Goal: Check status: Check status

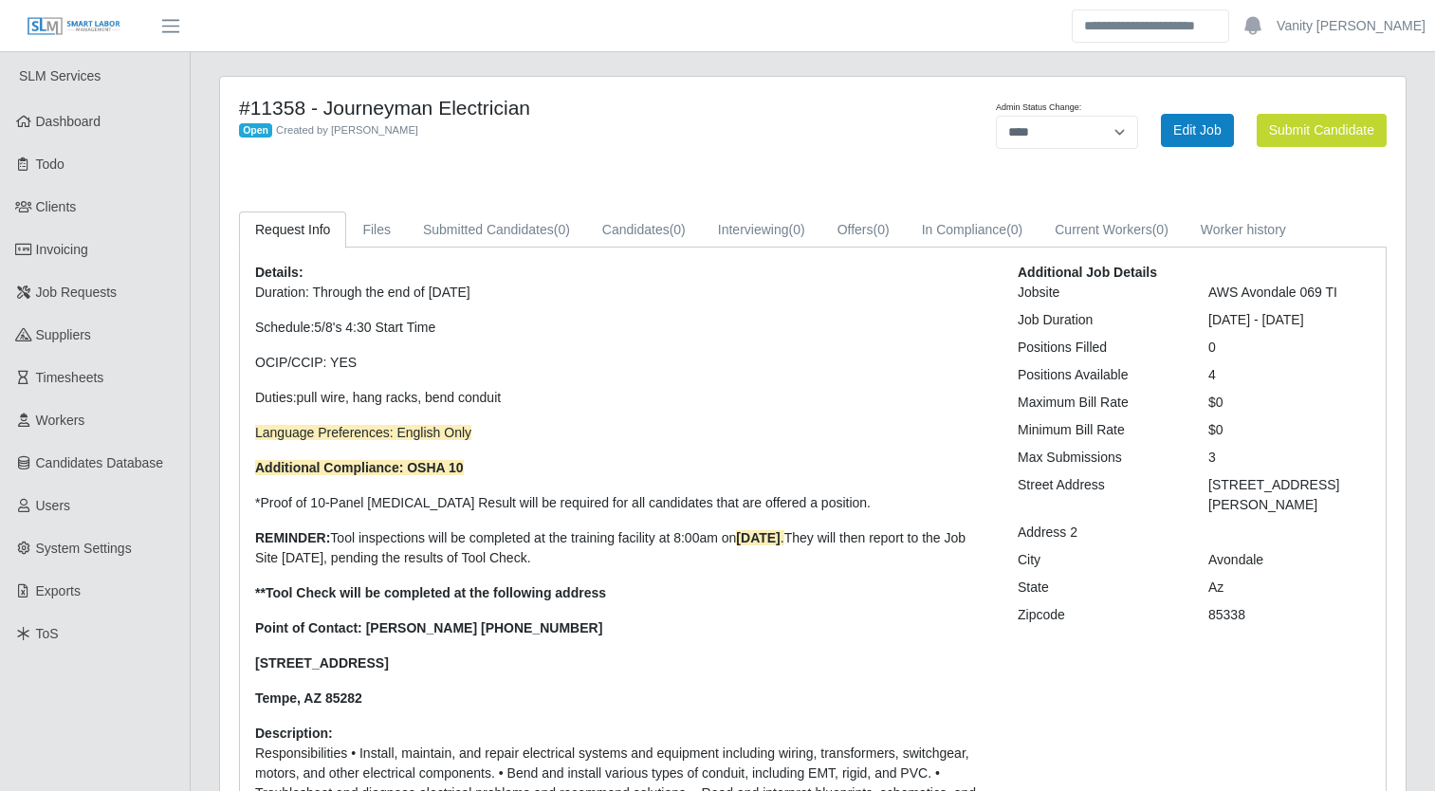
select select "****"
click at [50, 288] on span "Job Requests" at bounding box center [77, 292] width 82 height 15
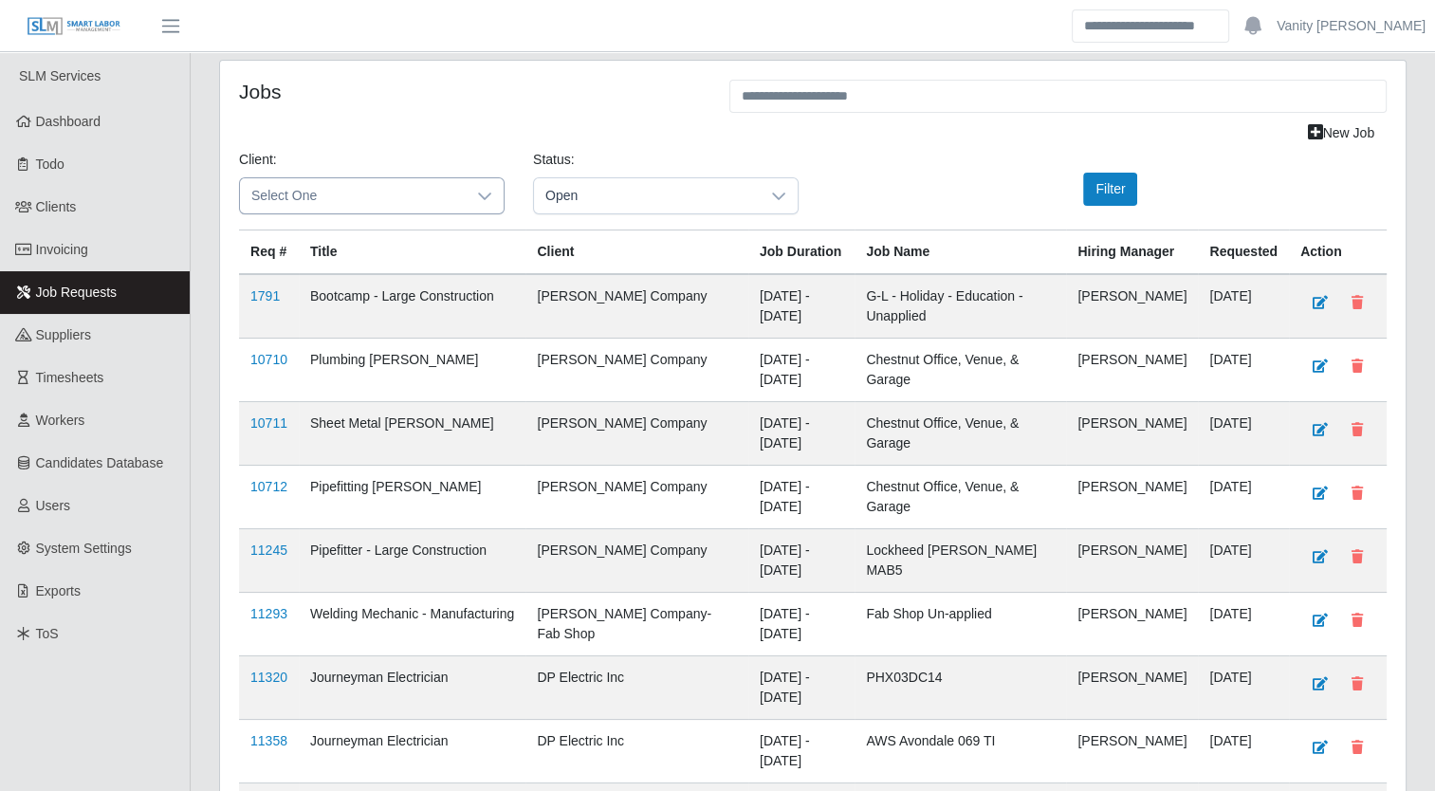
click at [487, 185] on div at bounding box center [485, 195] width 38 height 35
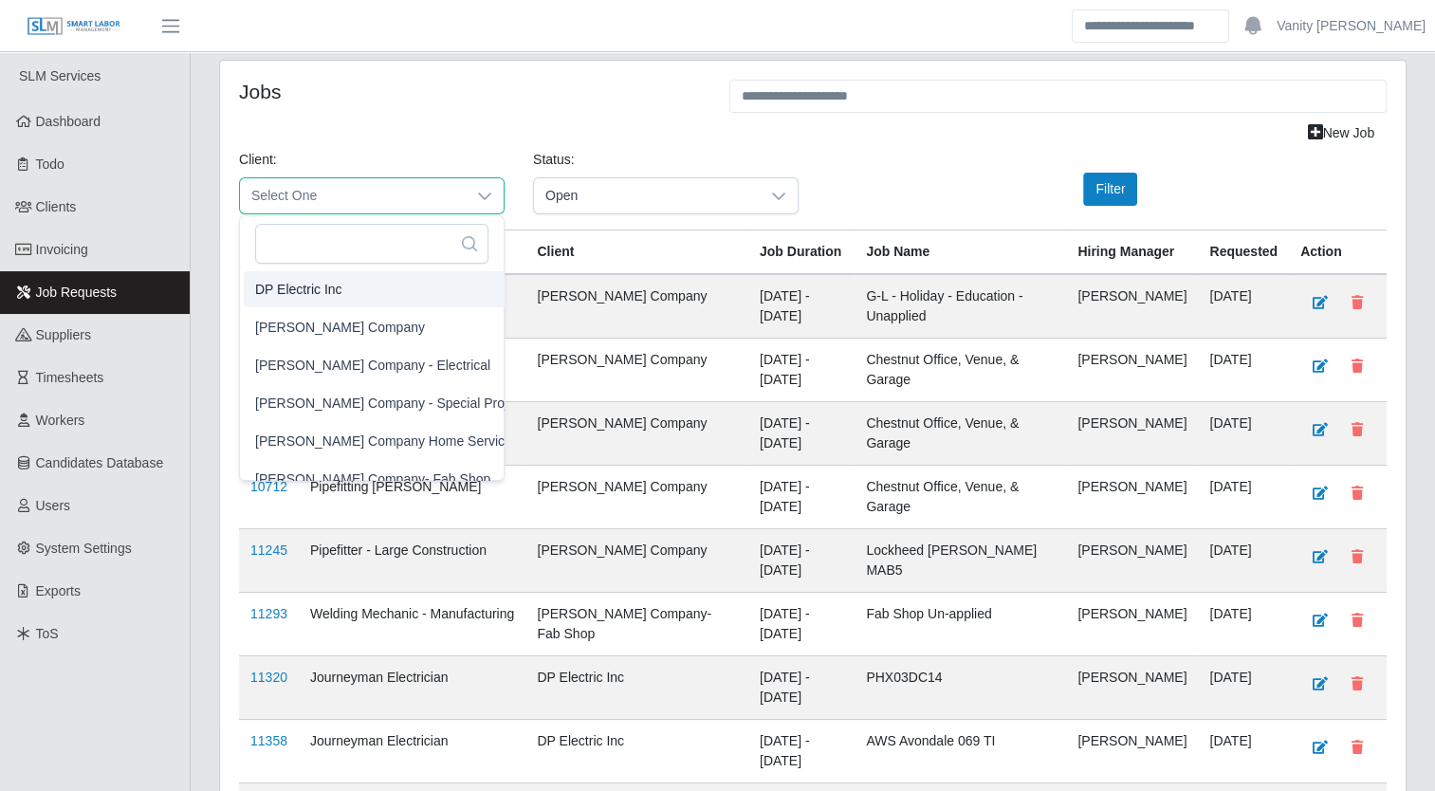
click at [406, 294] on li "DP Electric Inc" at bounding box center [394, 289] width 300 height 36
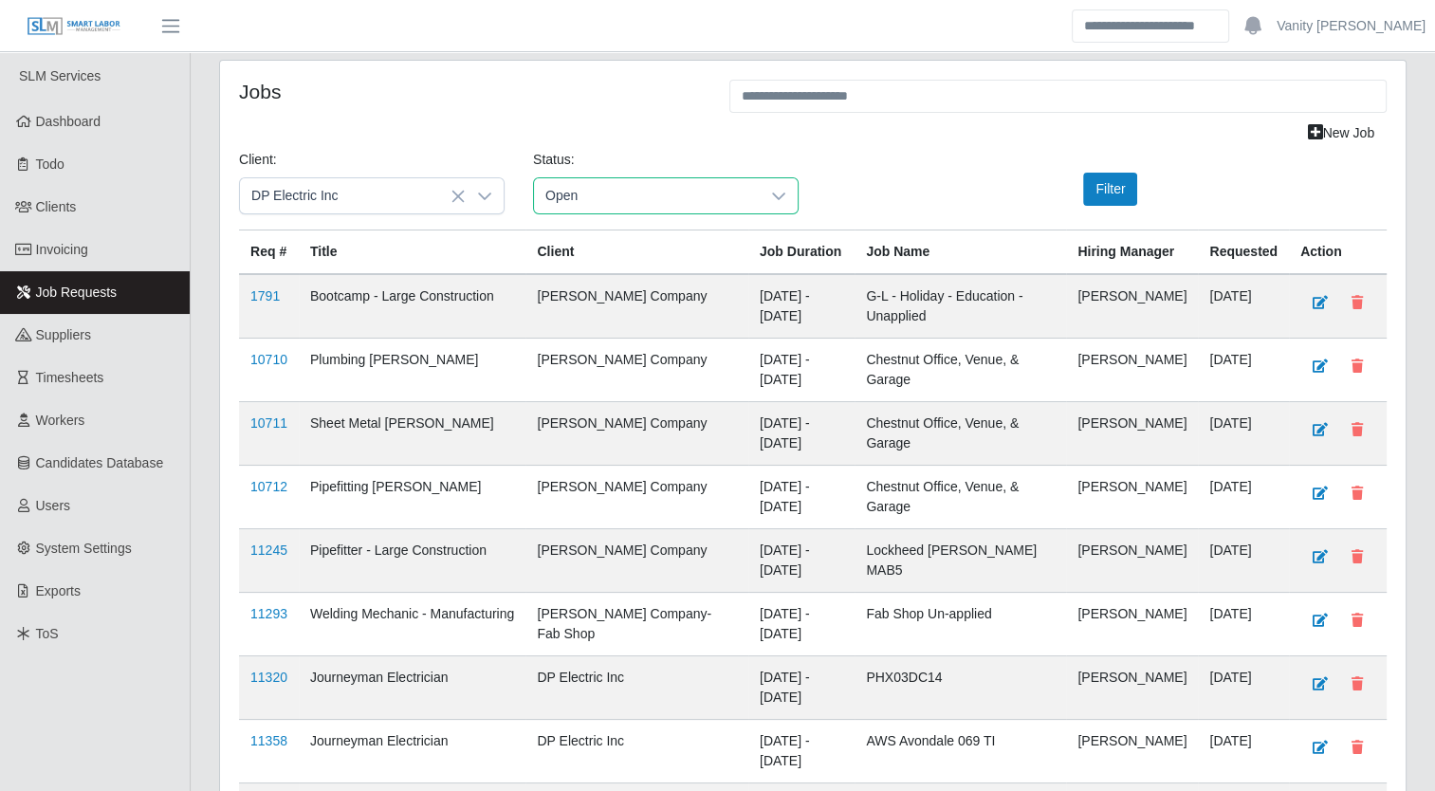
click at [702, 195] on span "Open" at bounding box center [647, 195] width 226 height 35
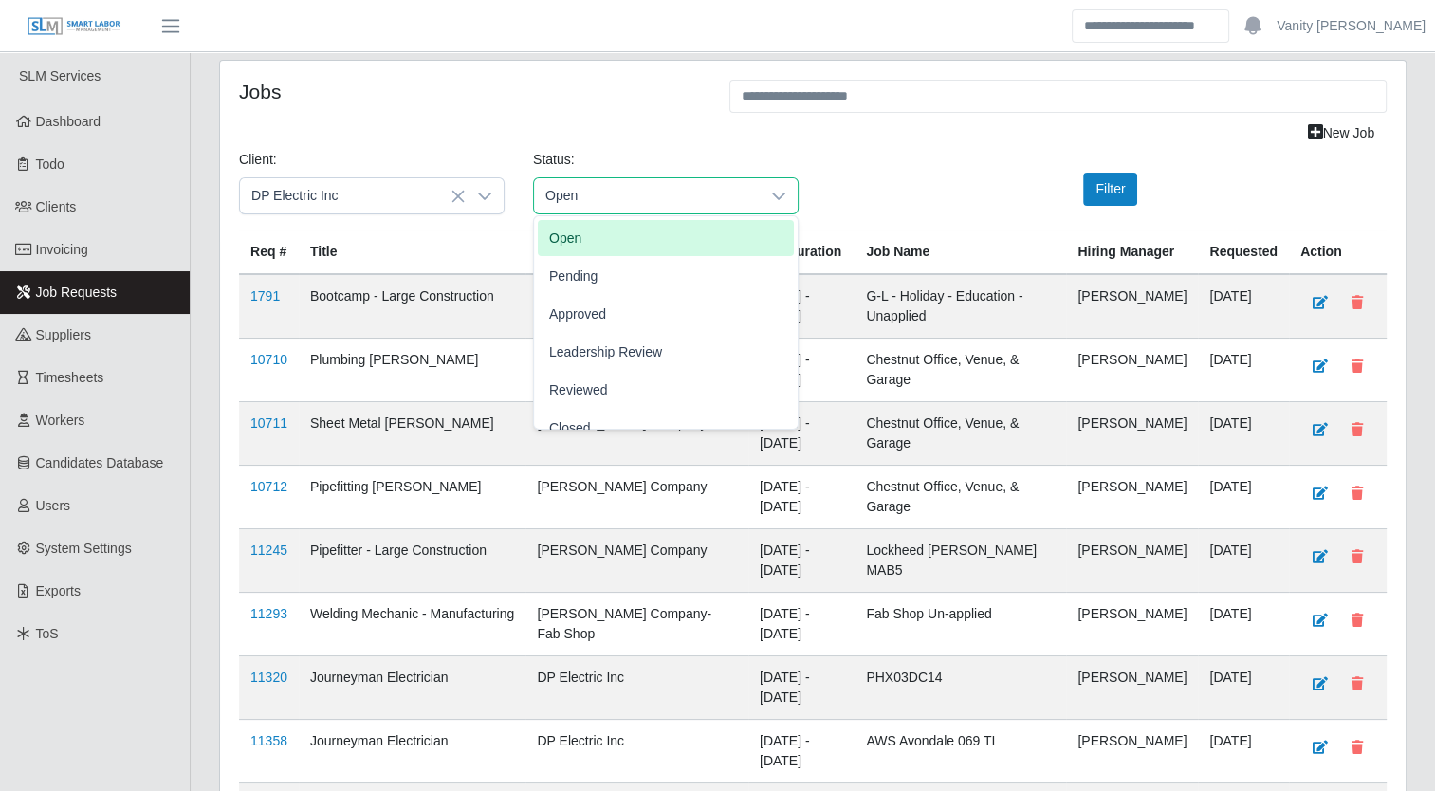
scroll to position [59, 0]
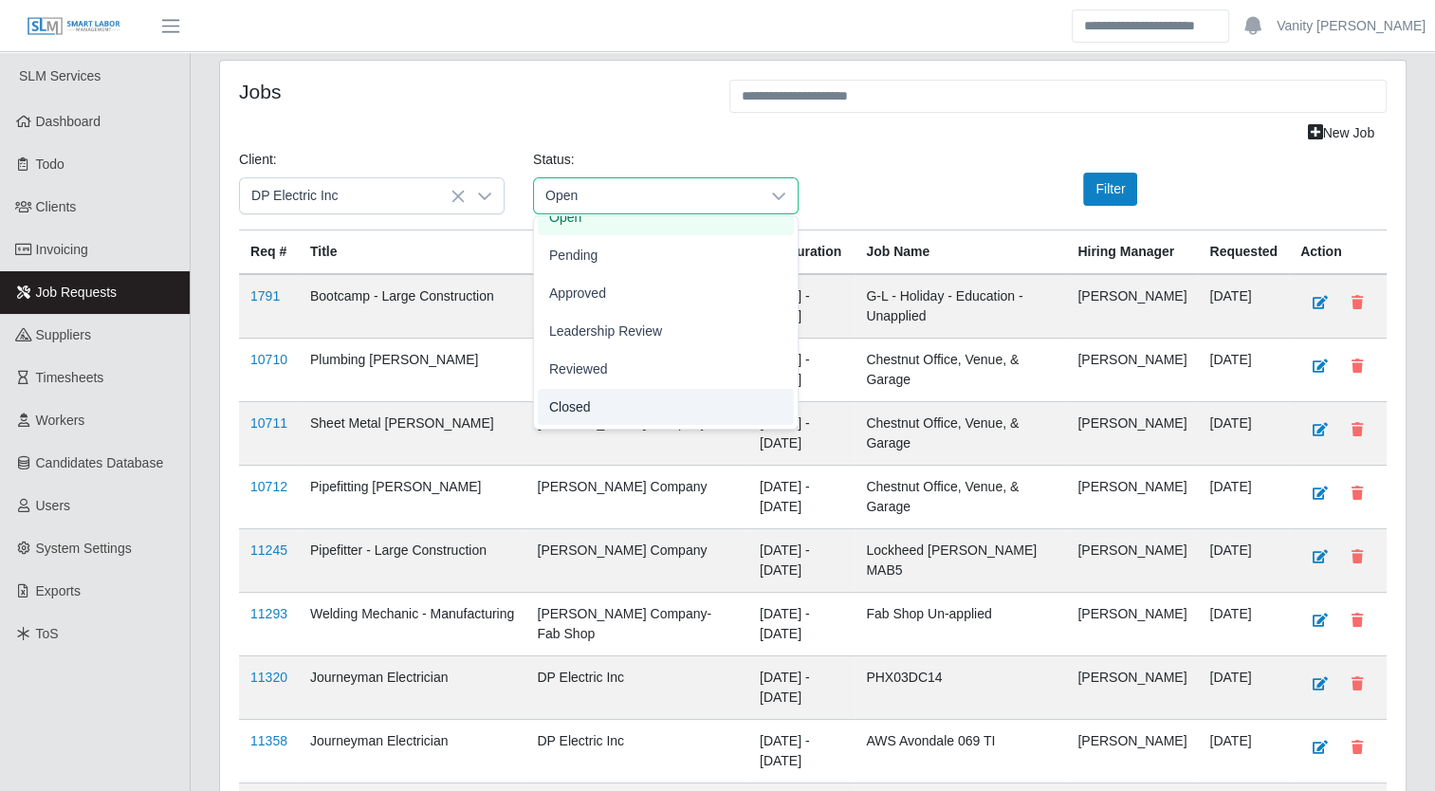
click at [596, 413] on li "Closed" at bounding box center [666, 407] width 256 height 36
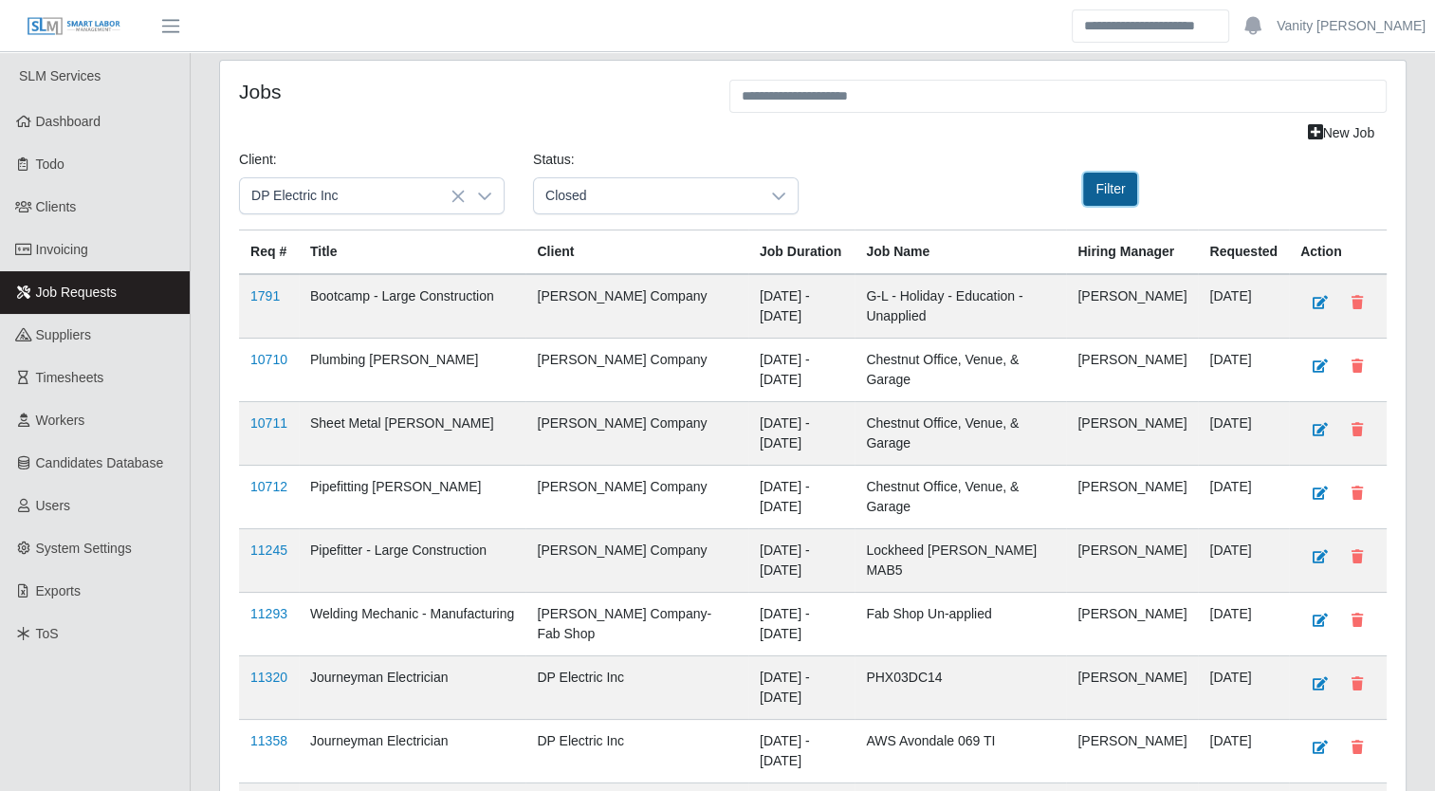
click at [1114, 180] on button "Filter" at bounding box center [1110, 189] width 54 height 33
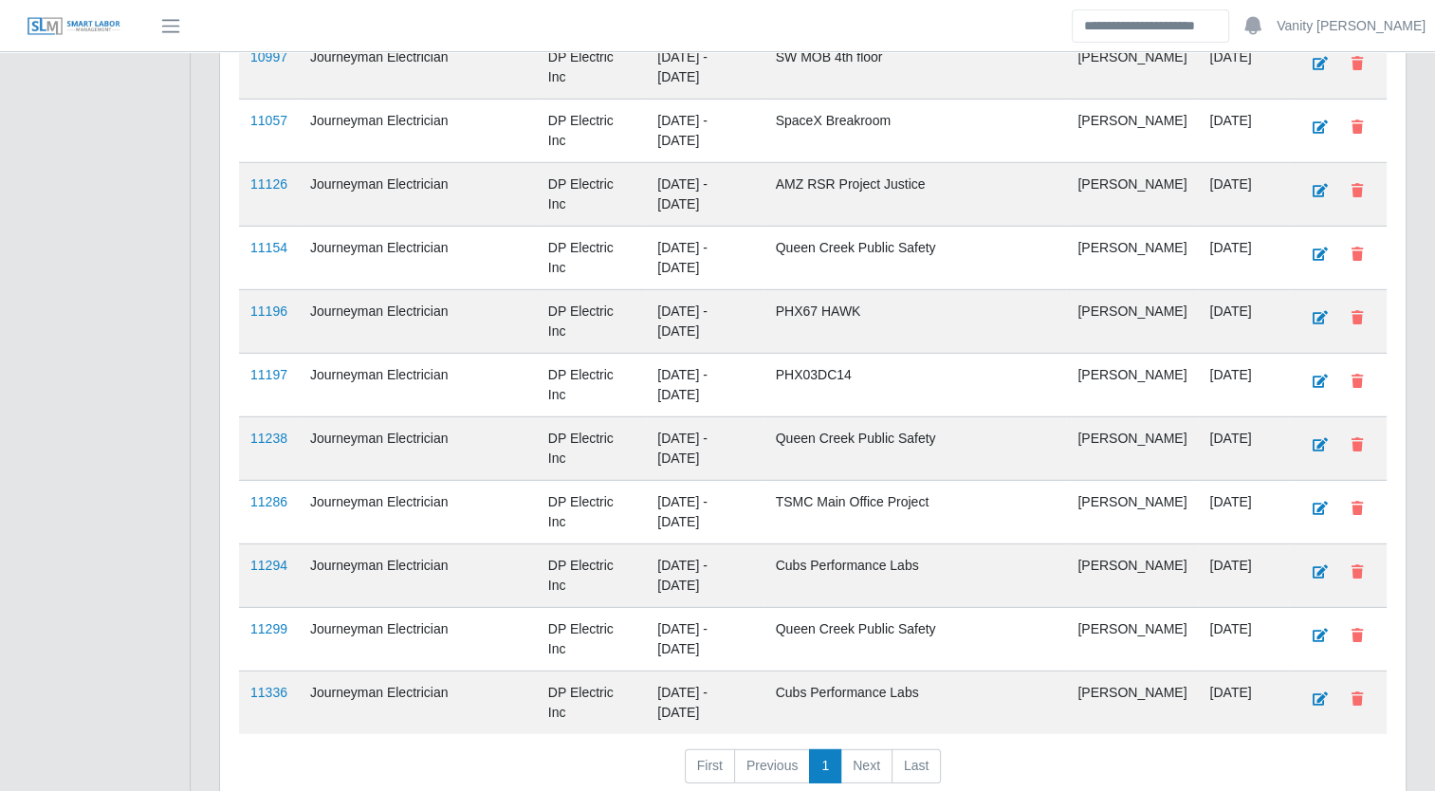
scroll to position [12770, 0]
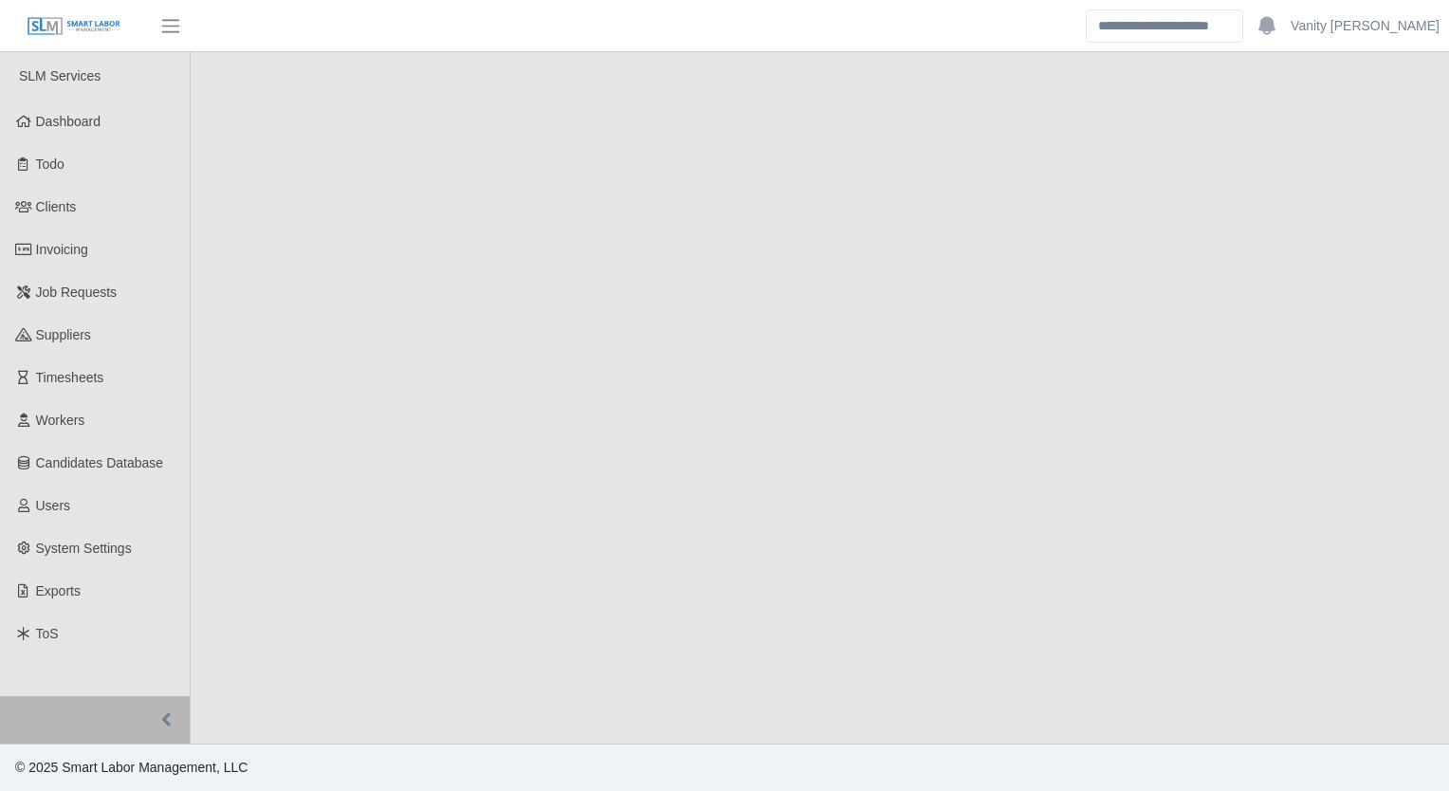
select select "******"
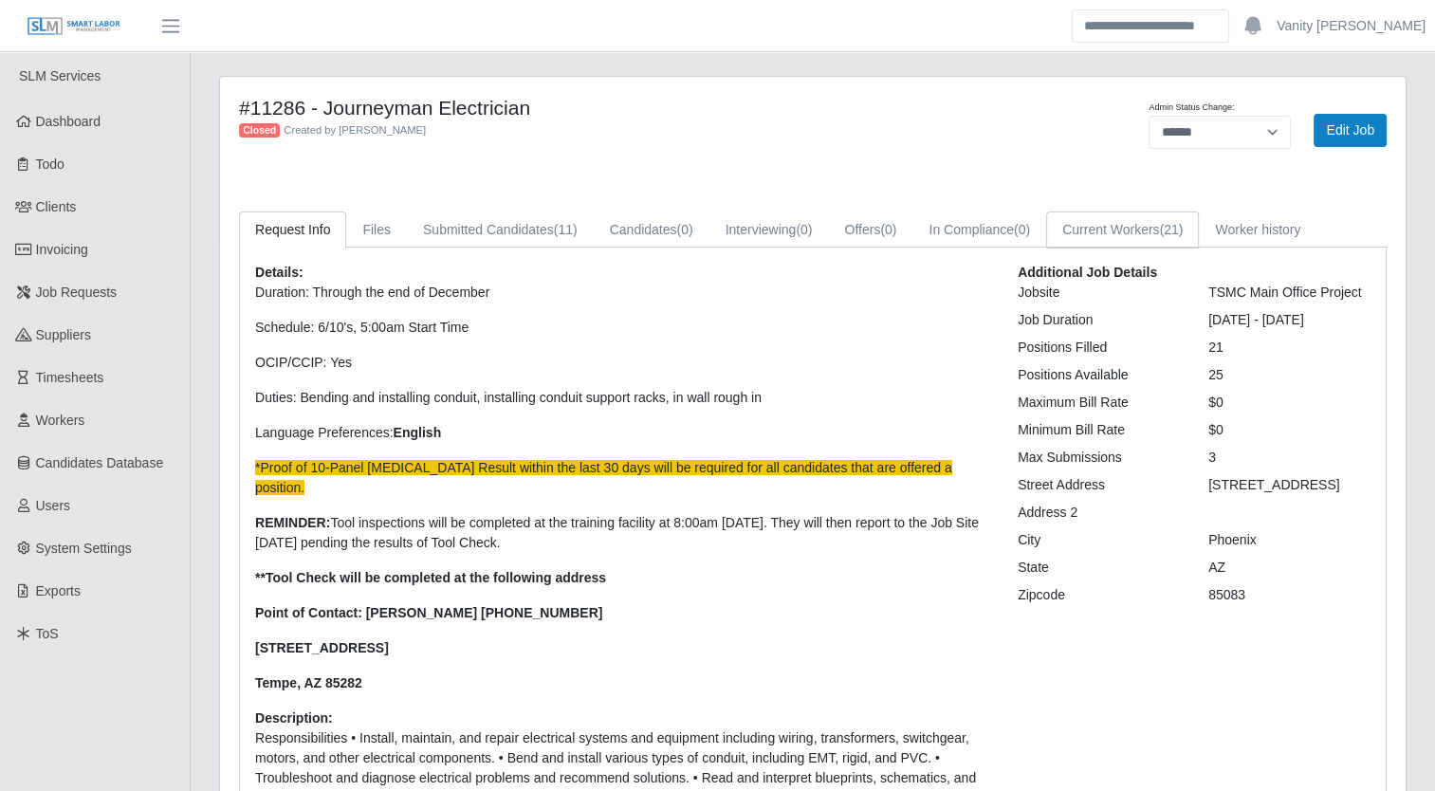
click at [1119, 226] on link "Current Workers (21)" at bounding box center [1122, 230] width 153 height 37
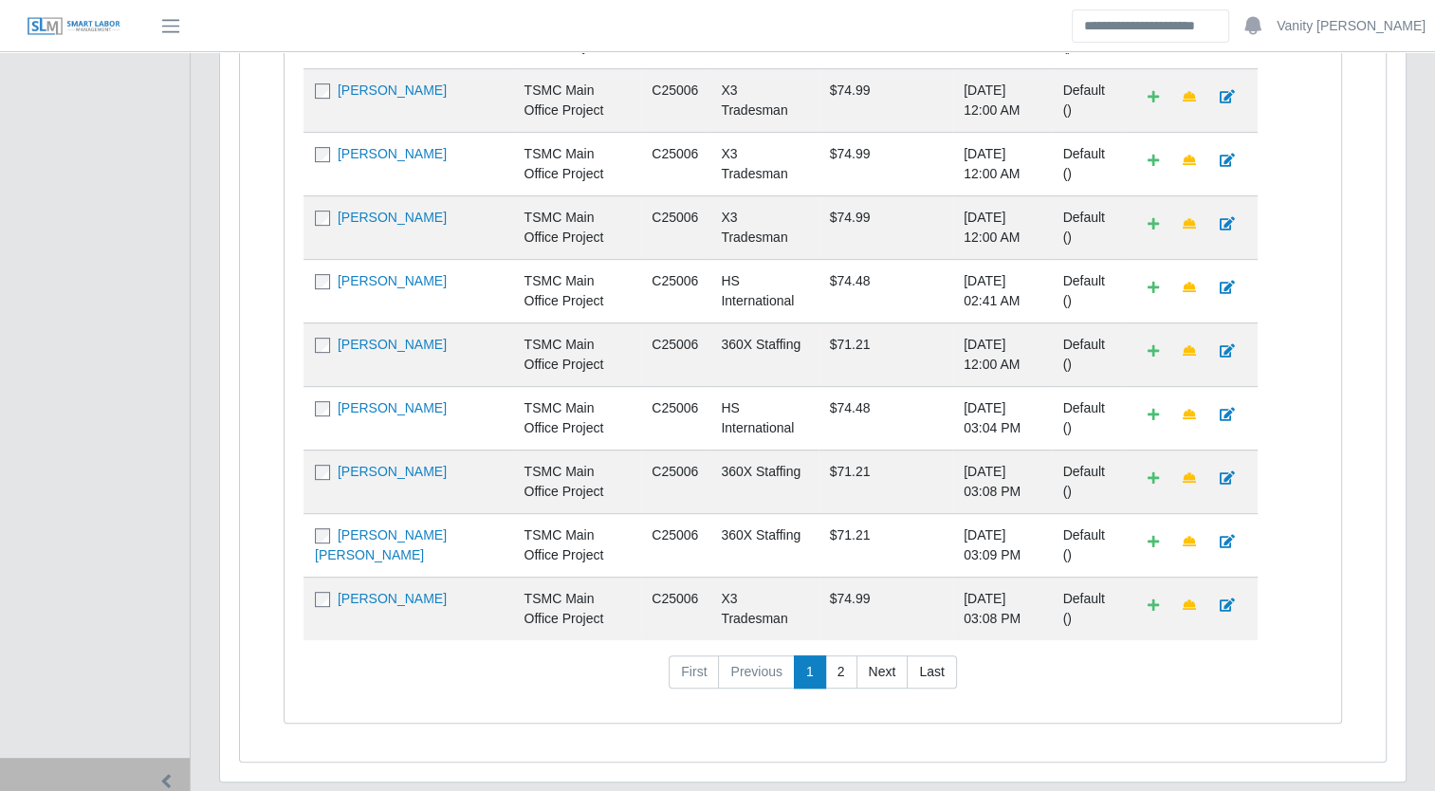
scroll to position [759, 0]
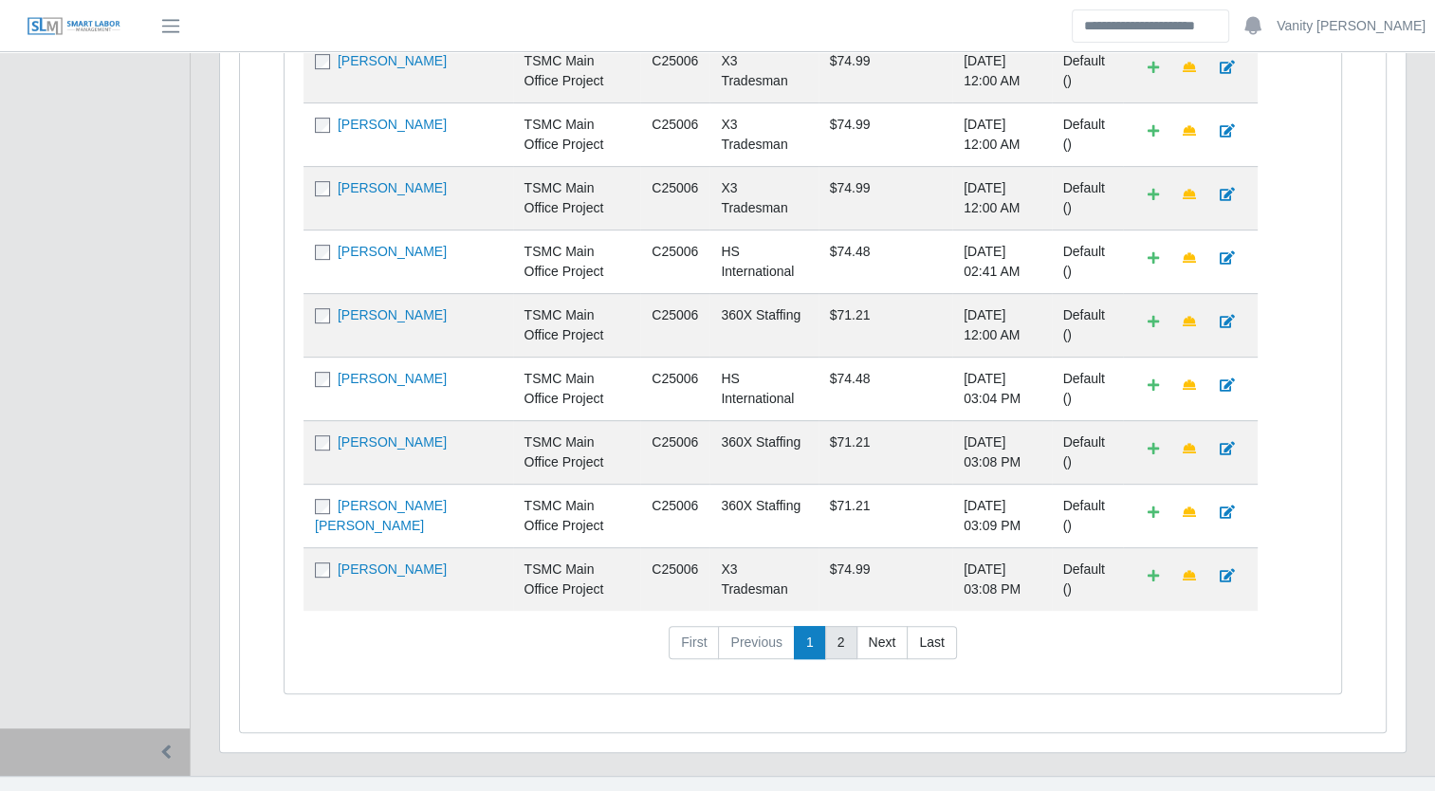
click at [833, 660] on link "2" at bounding box center [841, 643] width 32 height 34
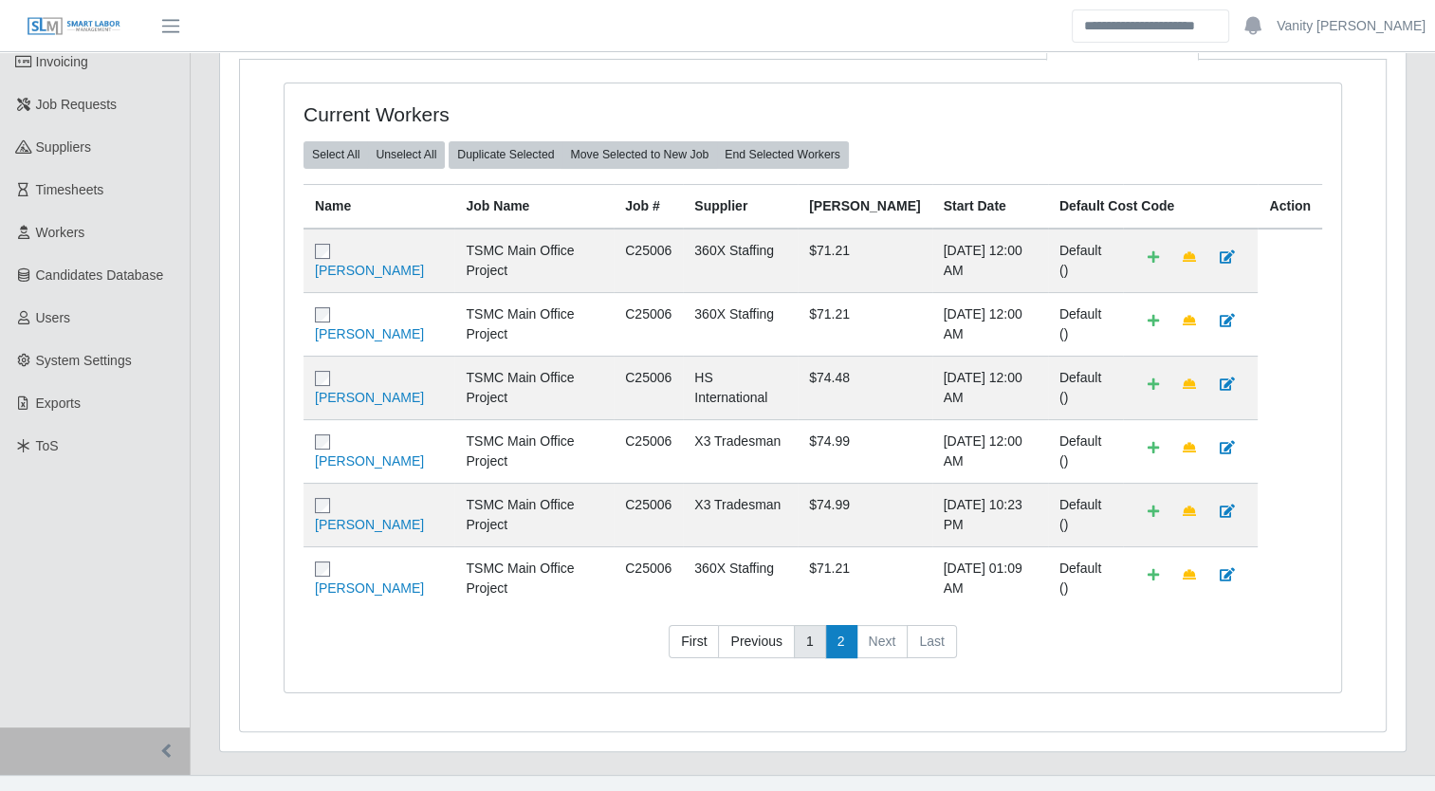
click at [800, 659] on link "1" at bounding box center [810, 642] width 32 height 34
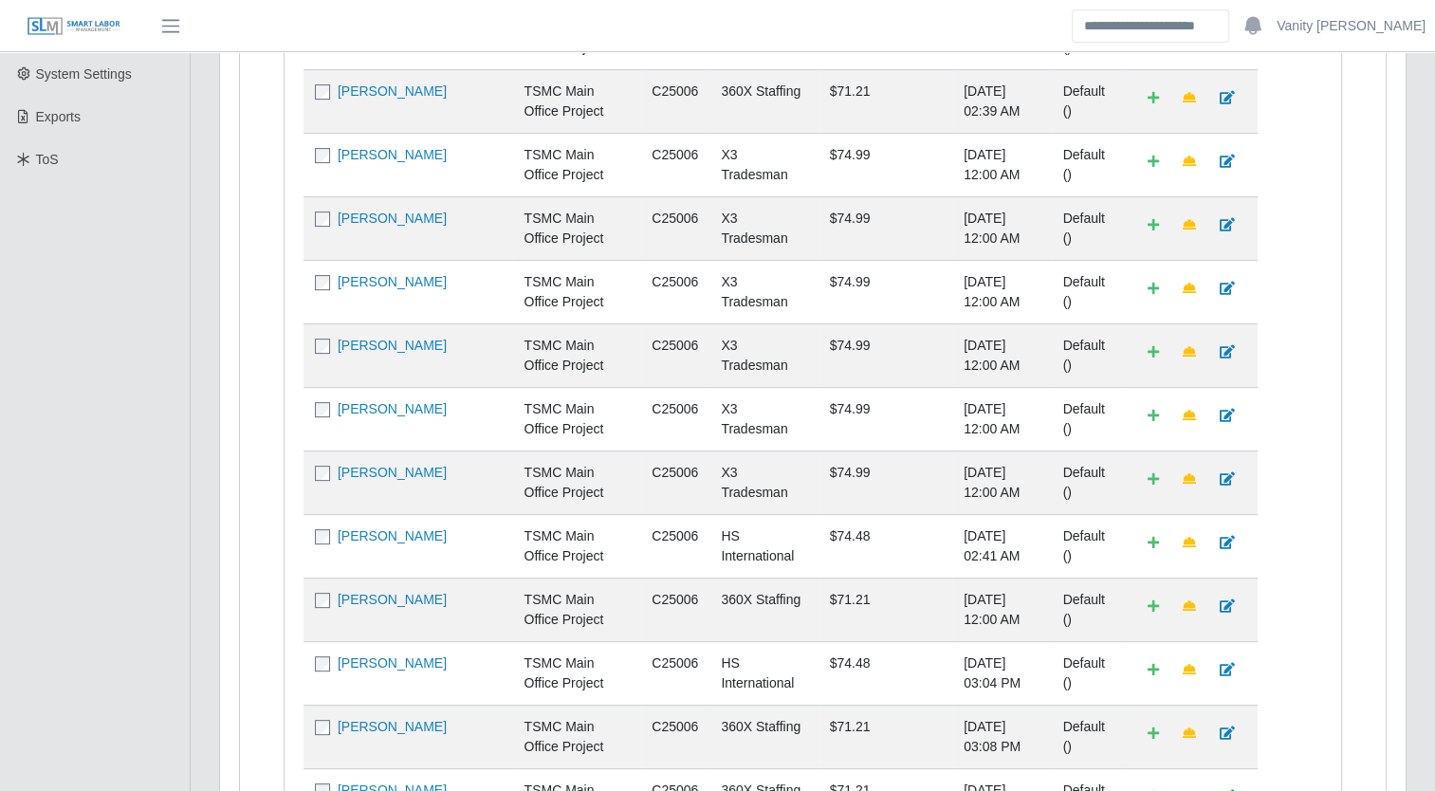
scroll to position [0, 0]
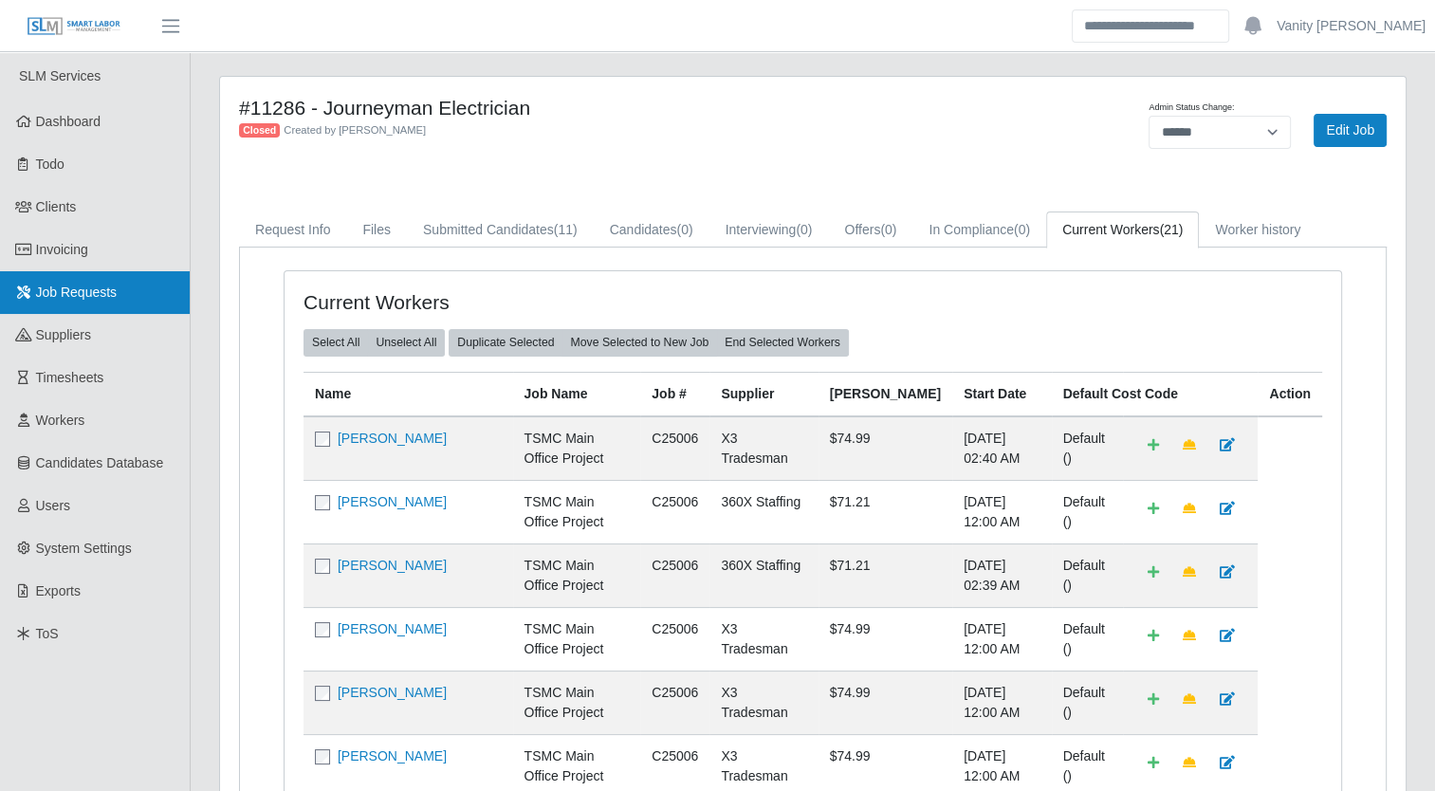
click at [130, 284] on link "Job Requests" at bounding box center [95, 292] width 190 height 43
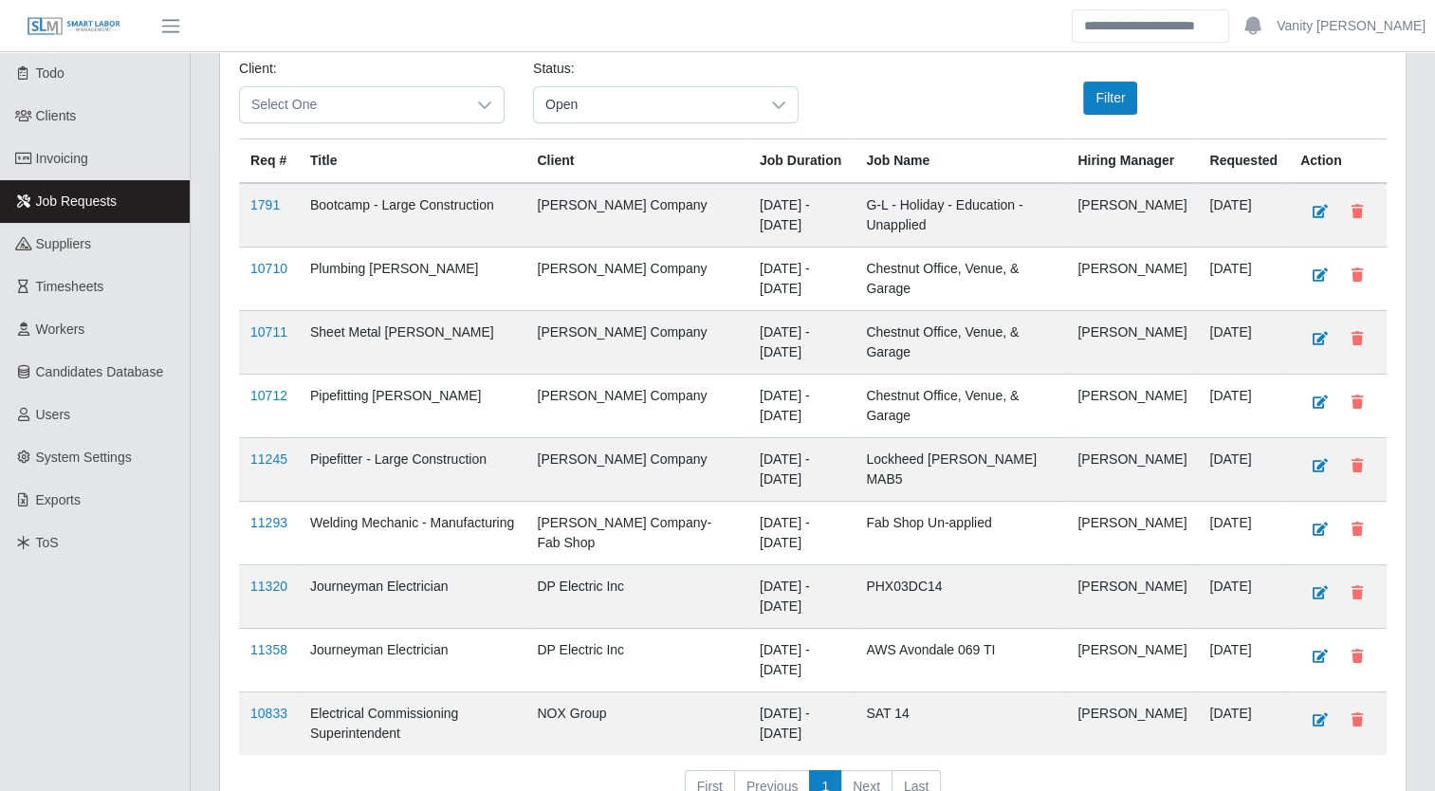
scroll to position [225, 0]
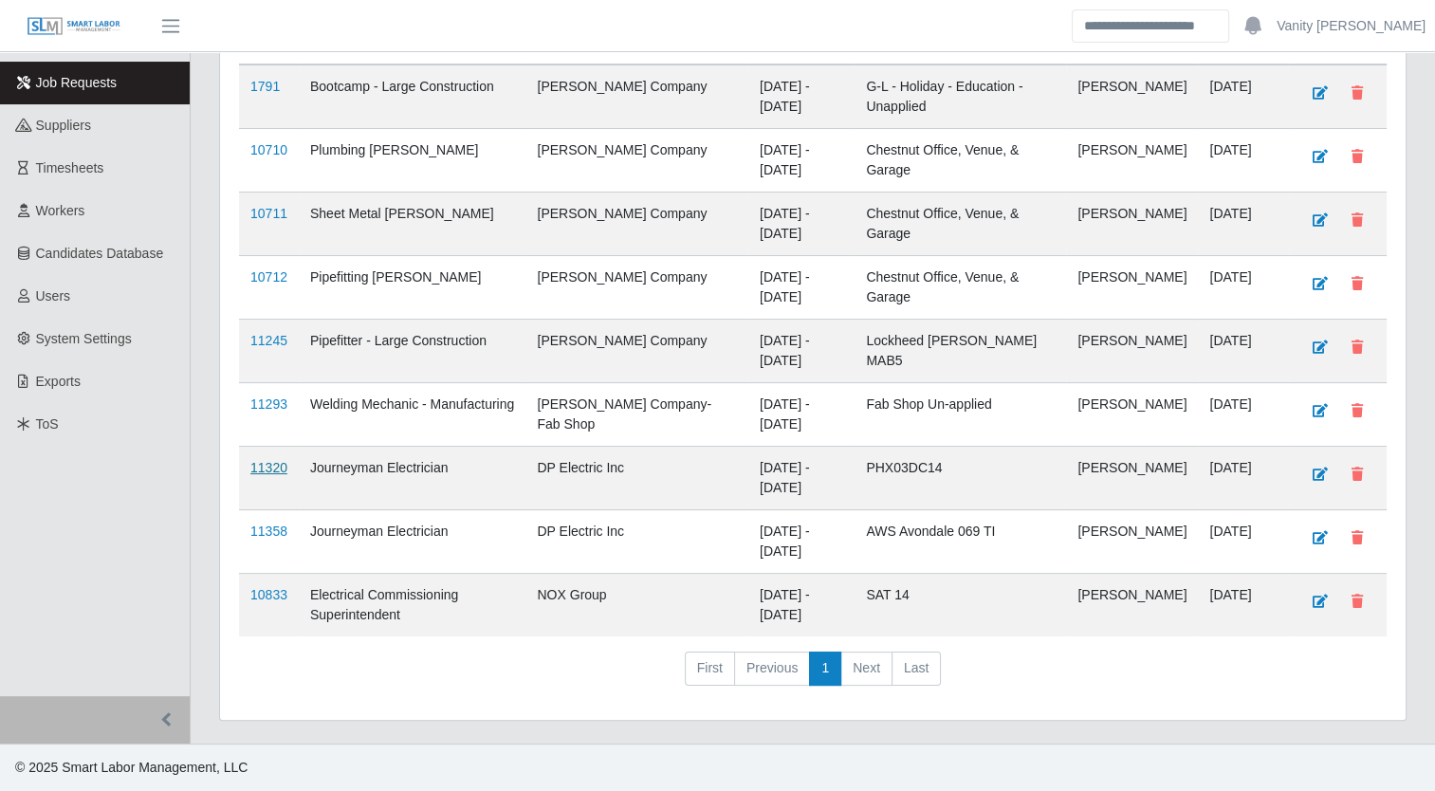
click at [267, 472] on link "11320" at bounding box center [268, 467] width 37 height 15
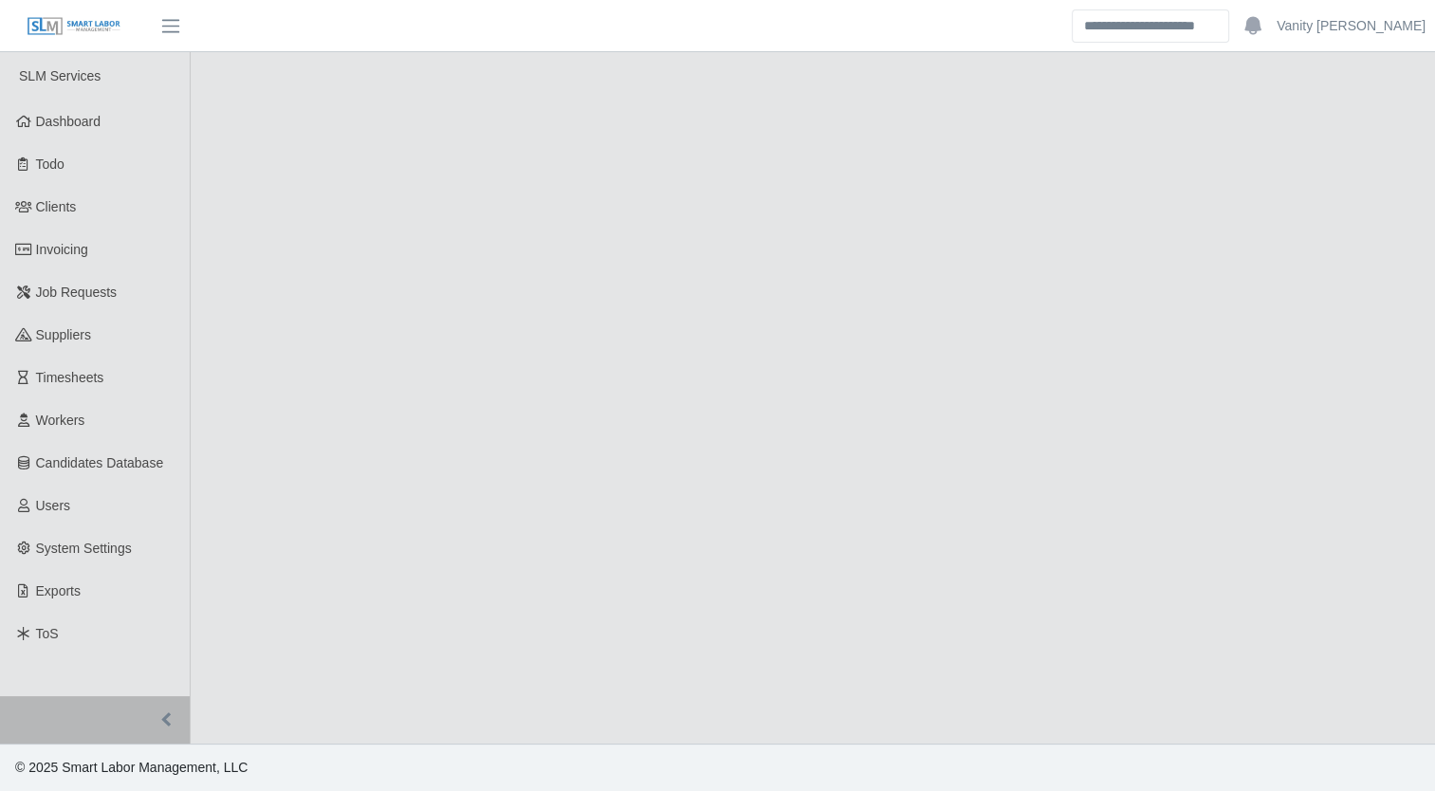
select select "****"
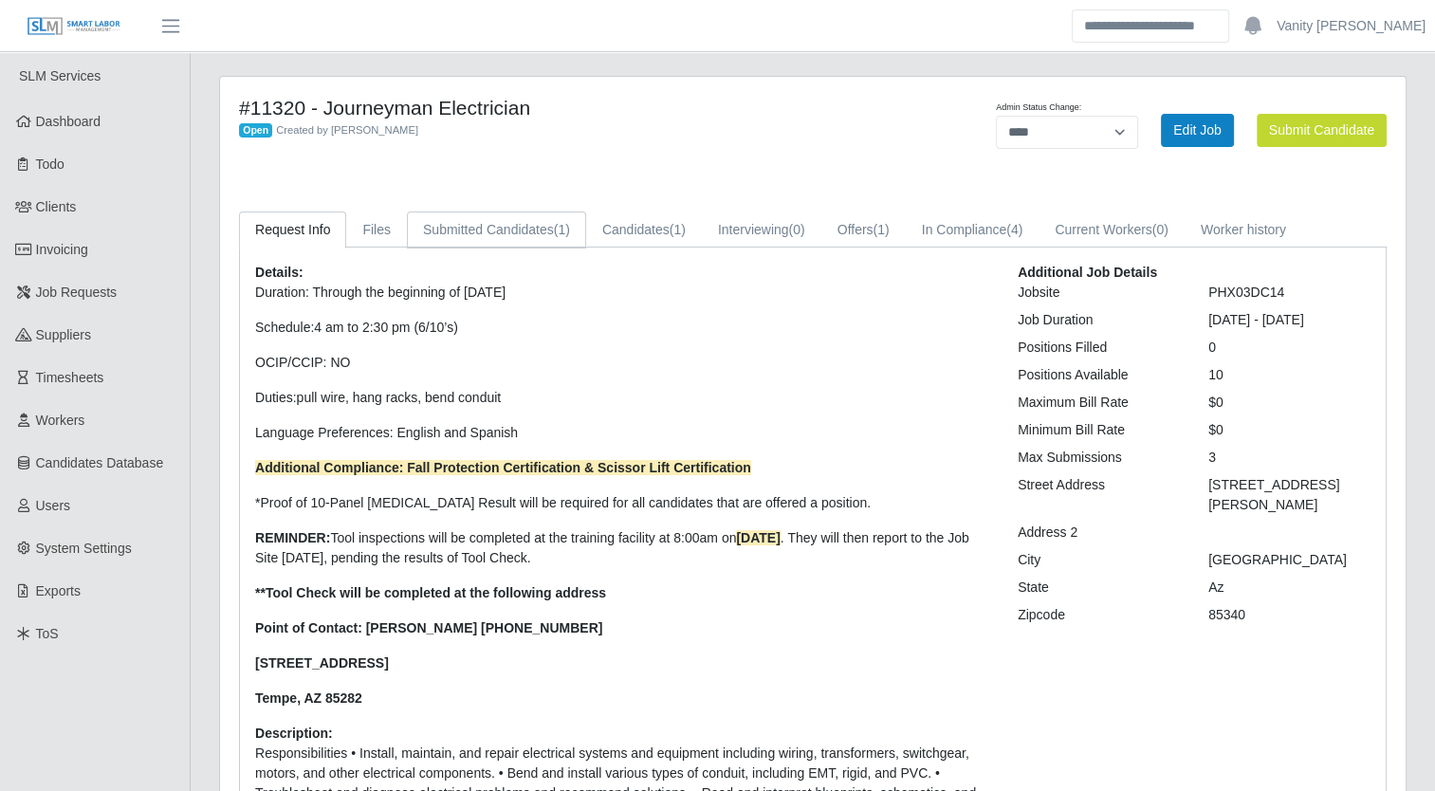
click at [484, 226] on link "Submitted Candidates (1)" at bounding box center [496, 230] width 179 height 37
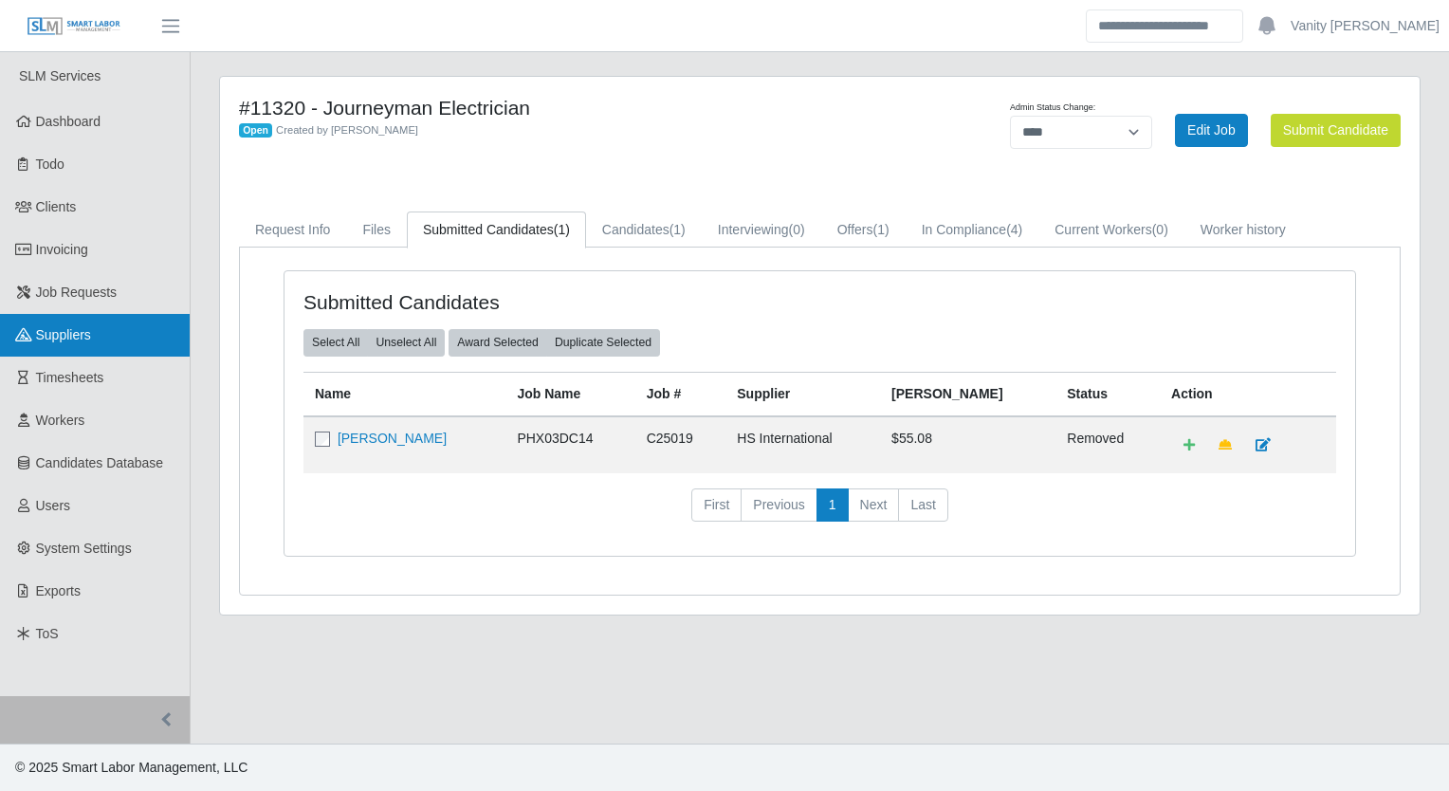
click at [130, 315] on link "Suppliers" at bounding box center [95, 335] width 190 height 43
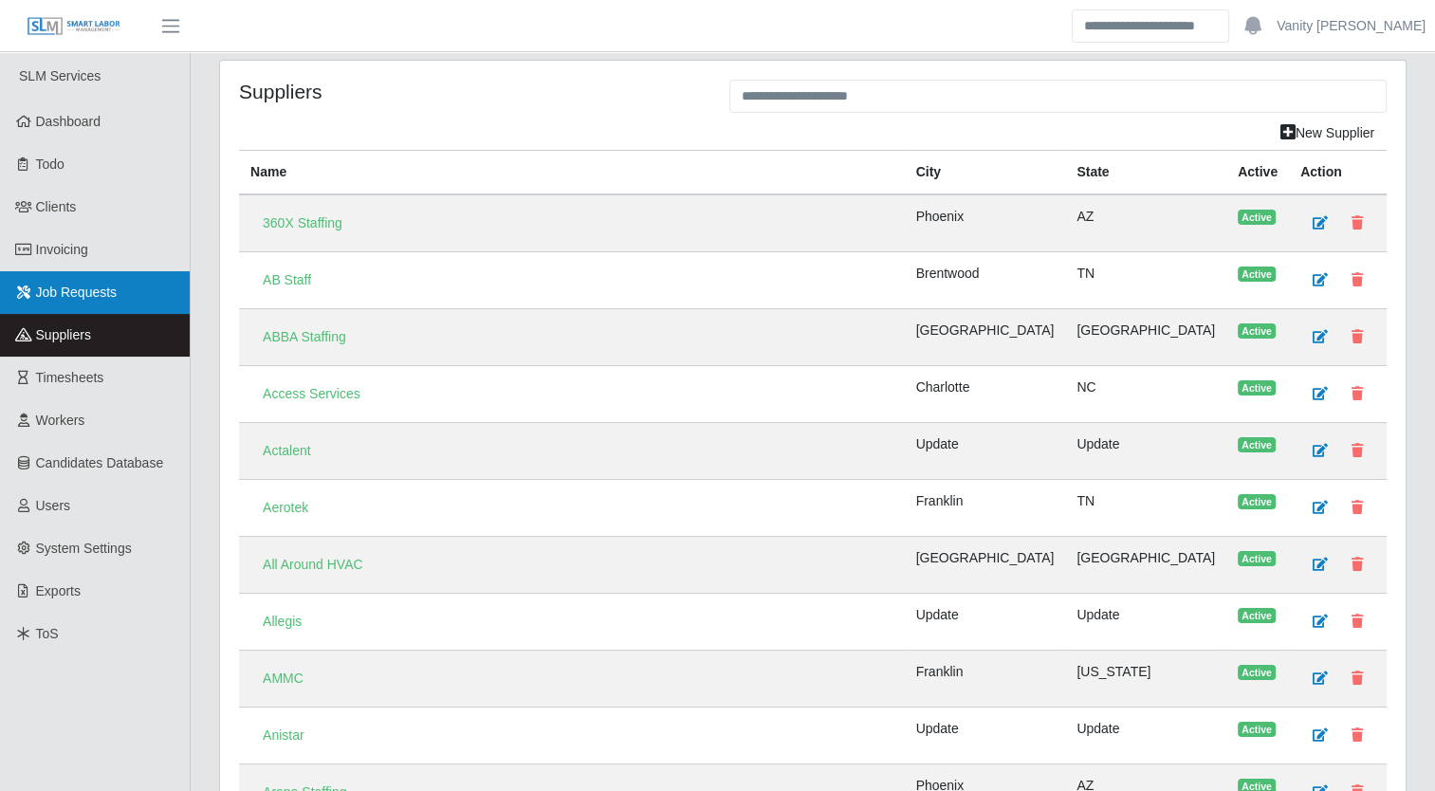
click at [113, 286] on span "Job Requests" at bounding box center [77, 292] width 82 height 15
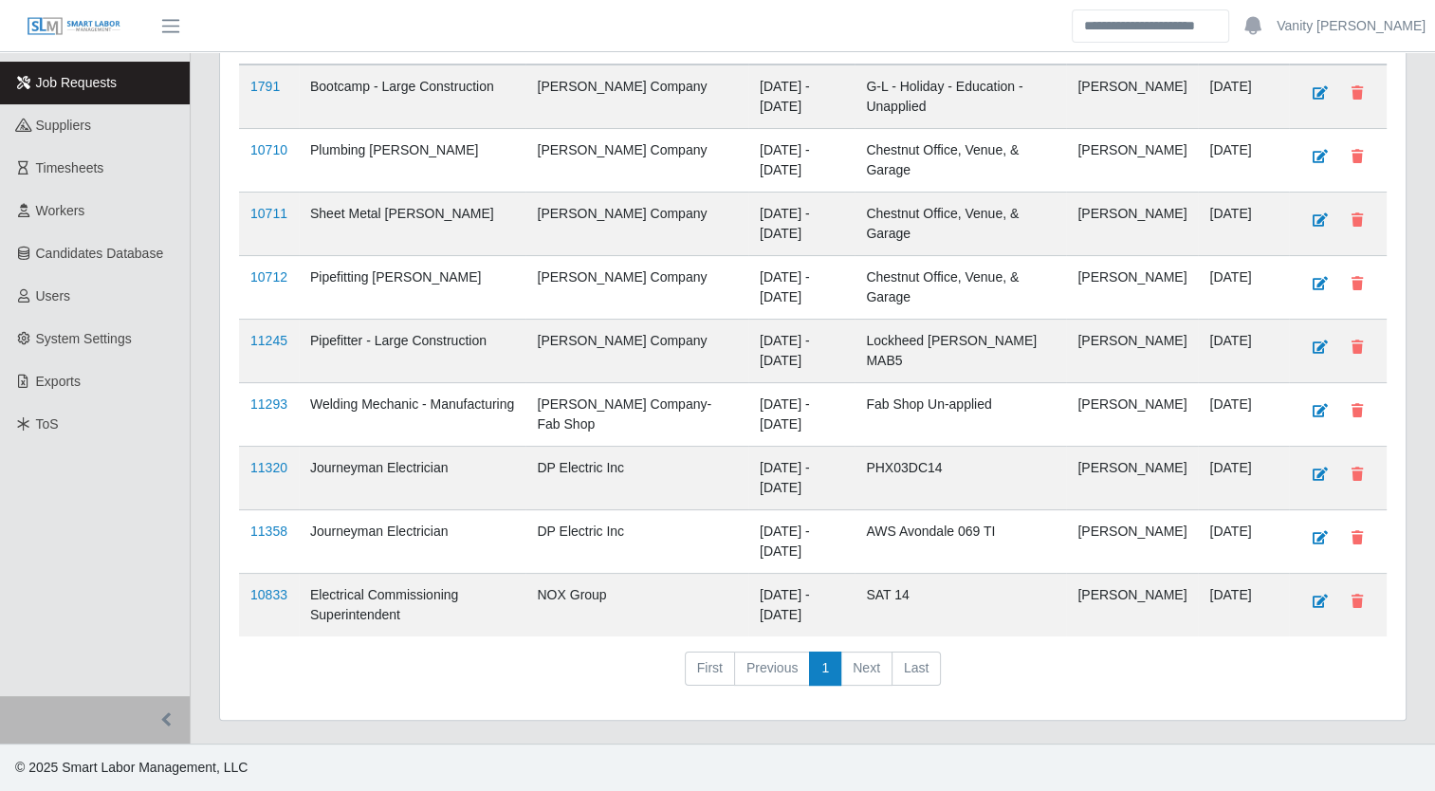
scroll to position [225, 0]
click at [273, 532] on link "11358" at bounding box center [268, 531] width 37 height 15
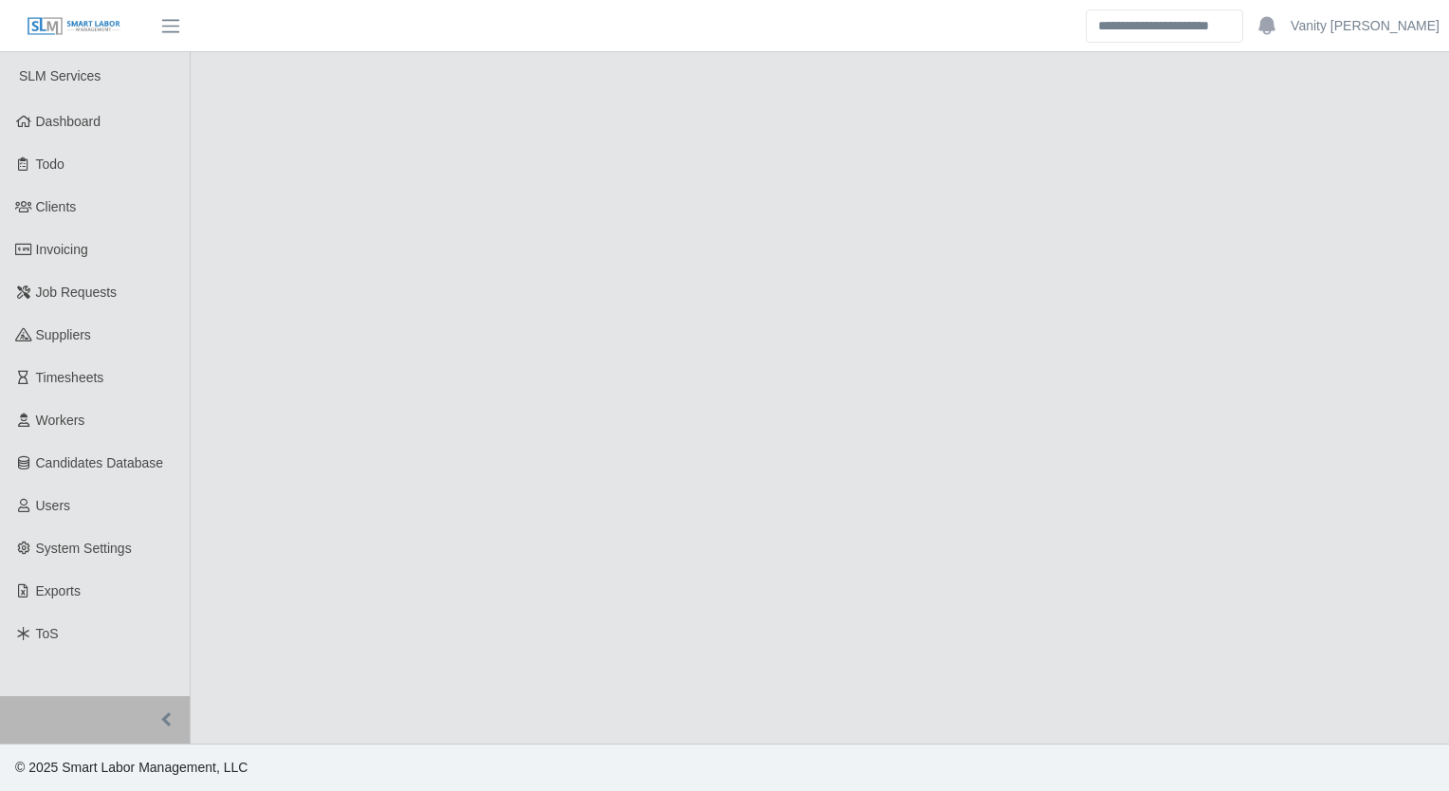
select select "****"
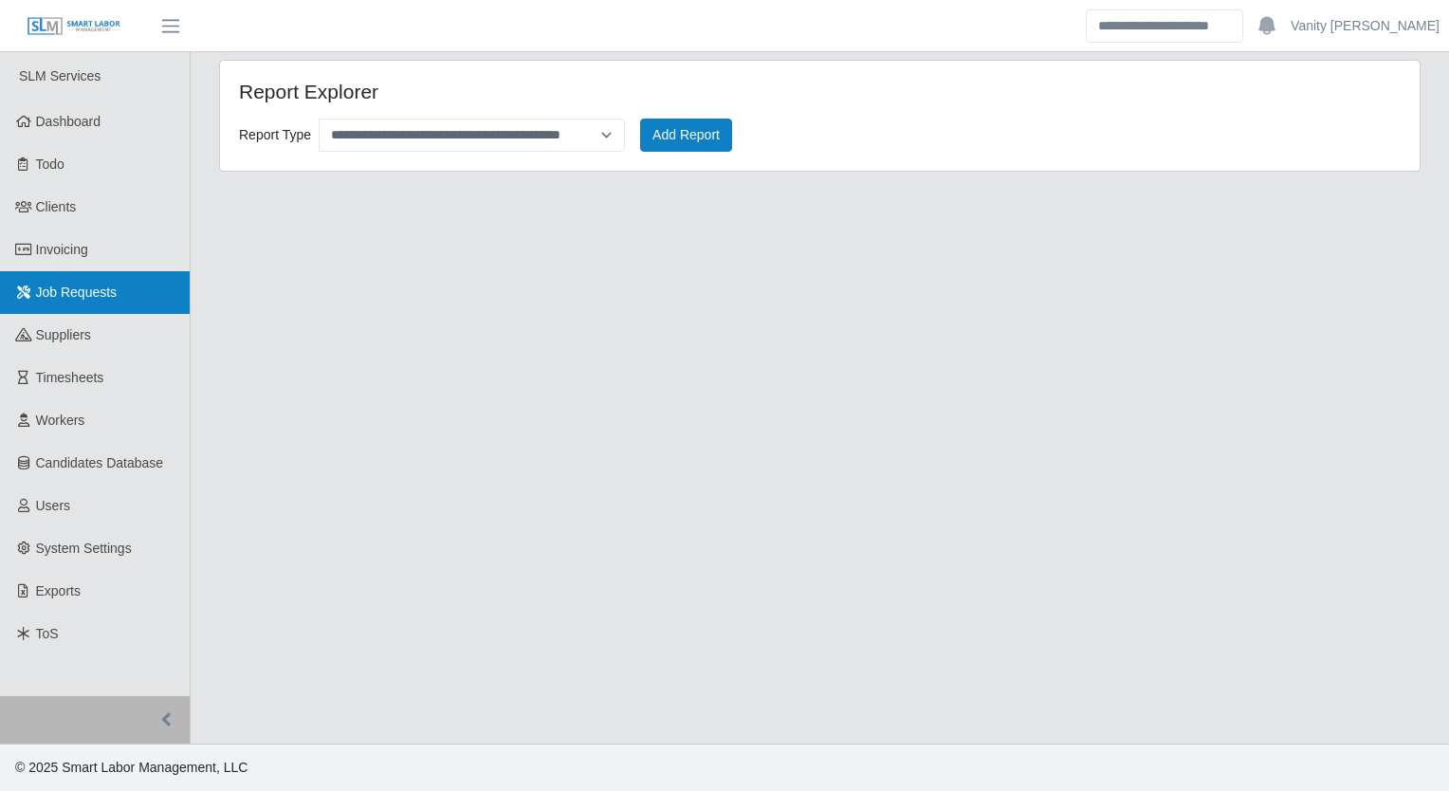
click at [64, 296] on span "Job Requests" at bounding box center [77, 292] width 82 height 15
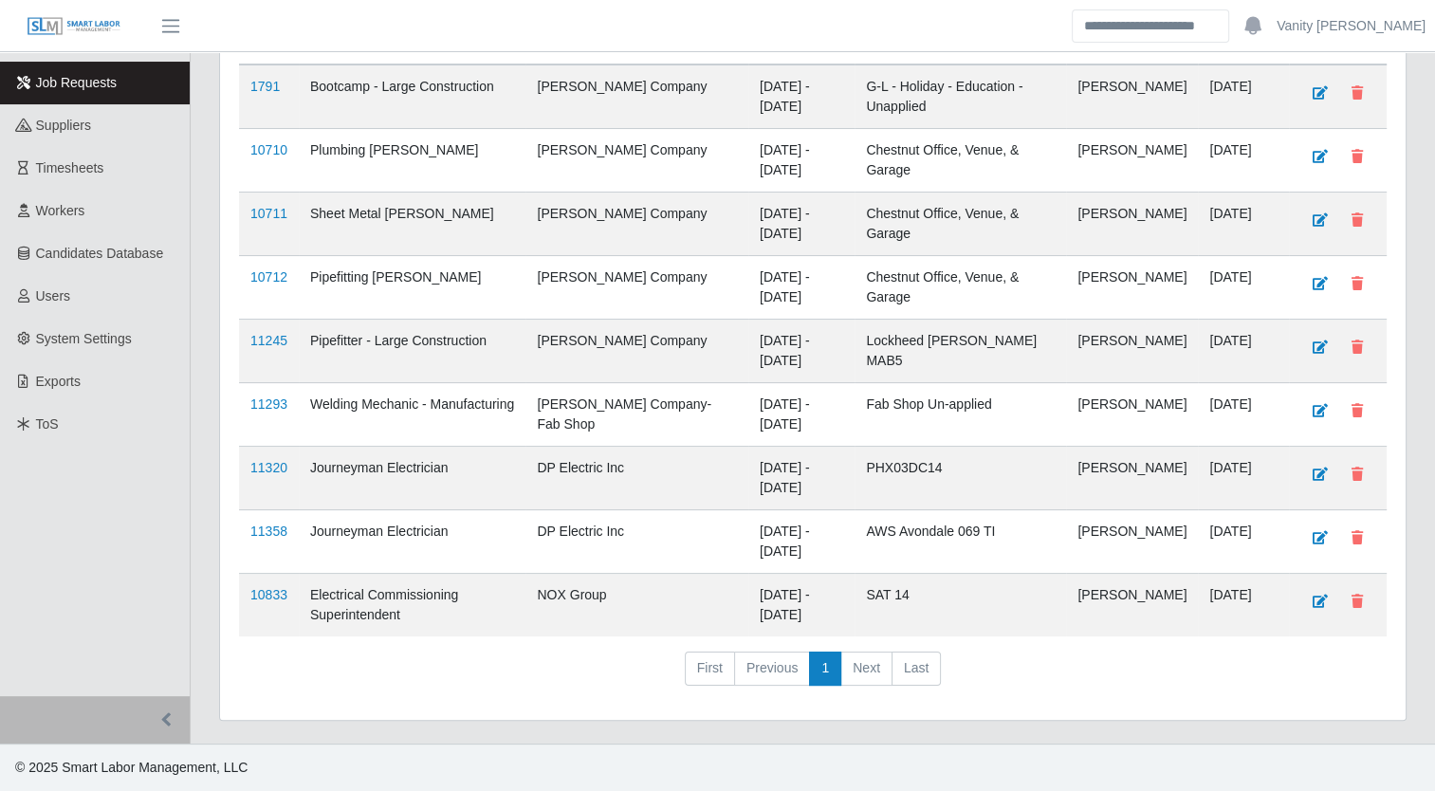
scroll to position [225, 0]
click at [279, 474] on link "11320" at bounding box center [268, 467] width 37 height 15
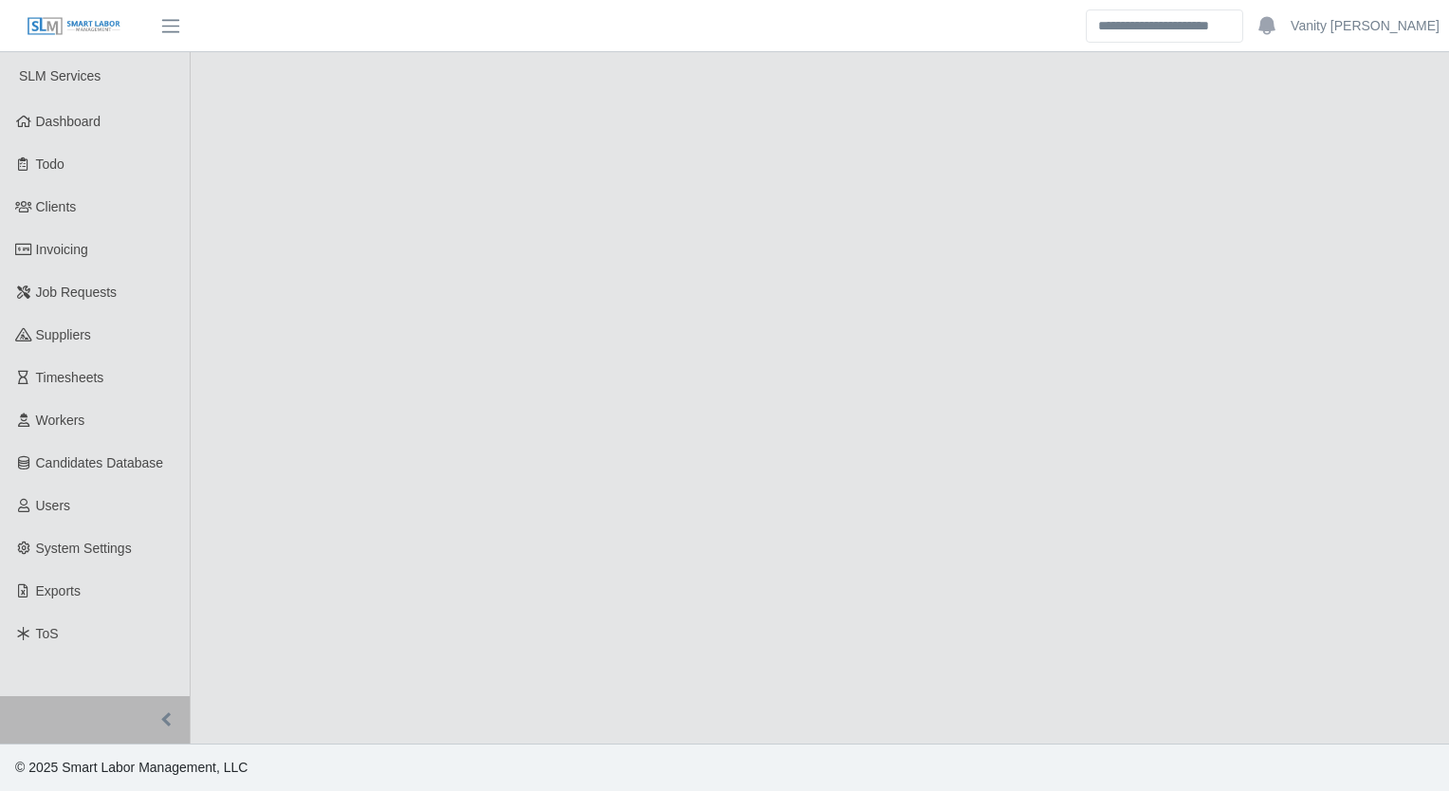
select select "****"
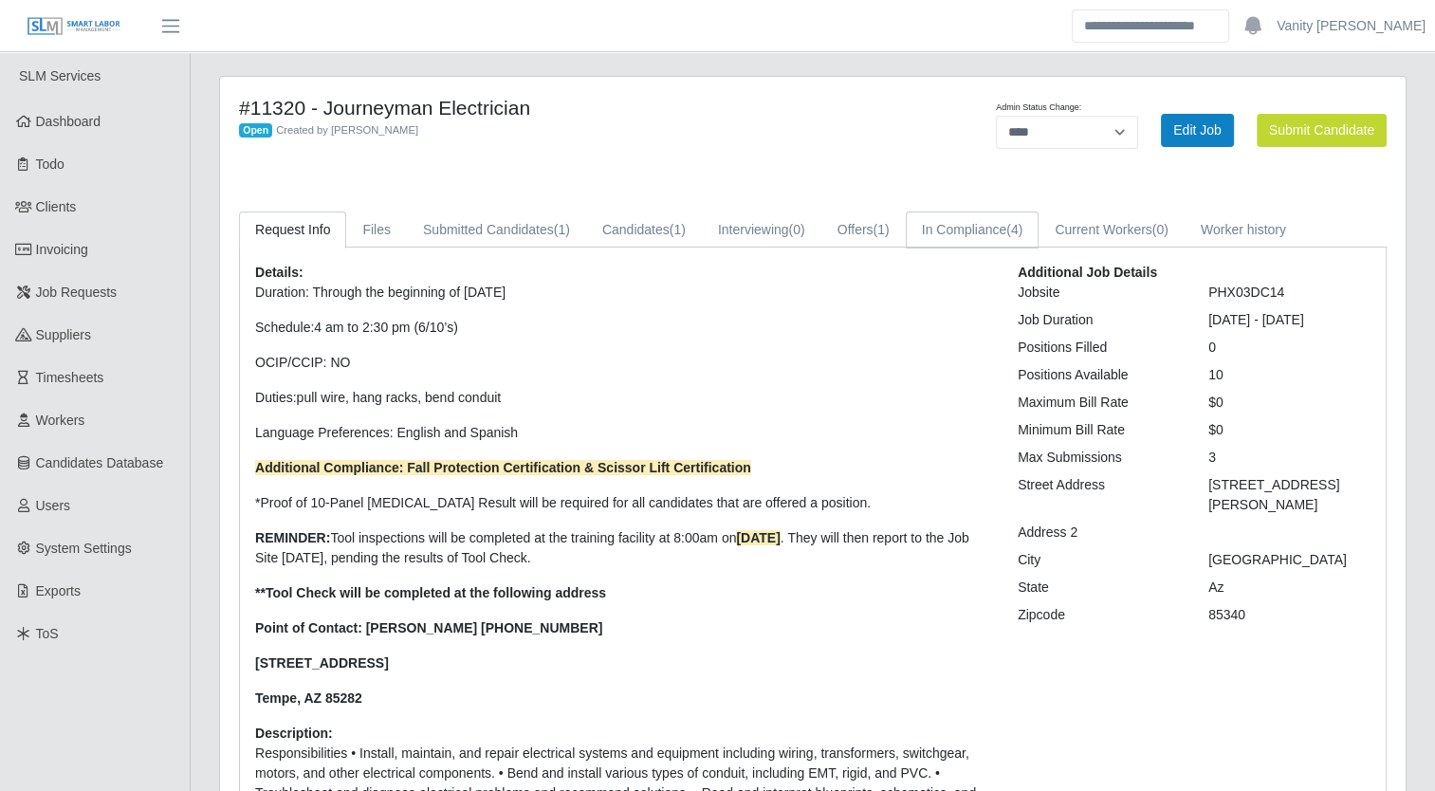
click at [945, 228] on link "In Compliance (4)" at bounding box center [973, 230] width 134 height 37
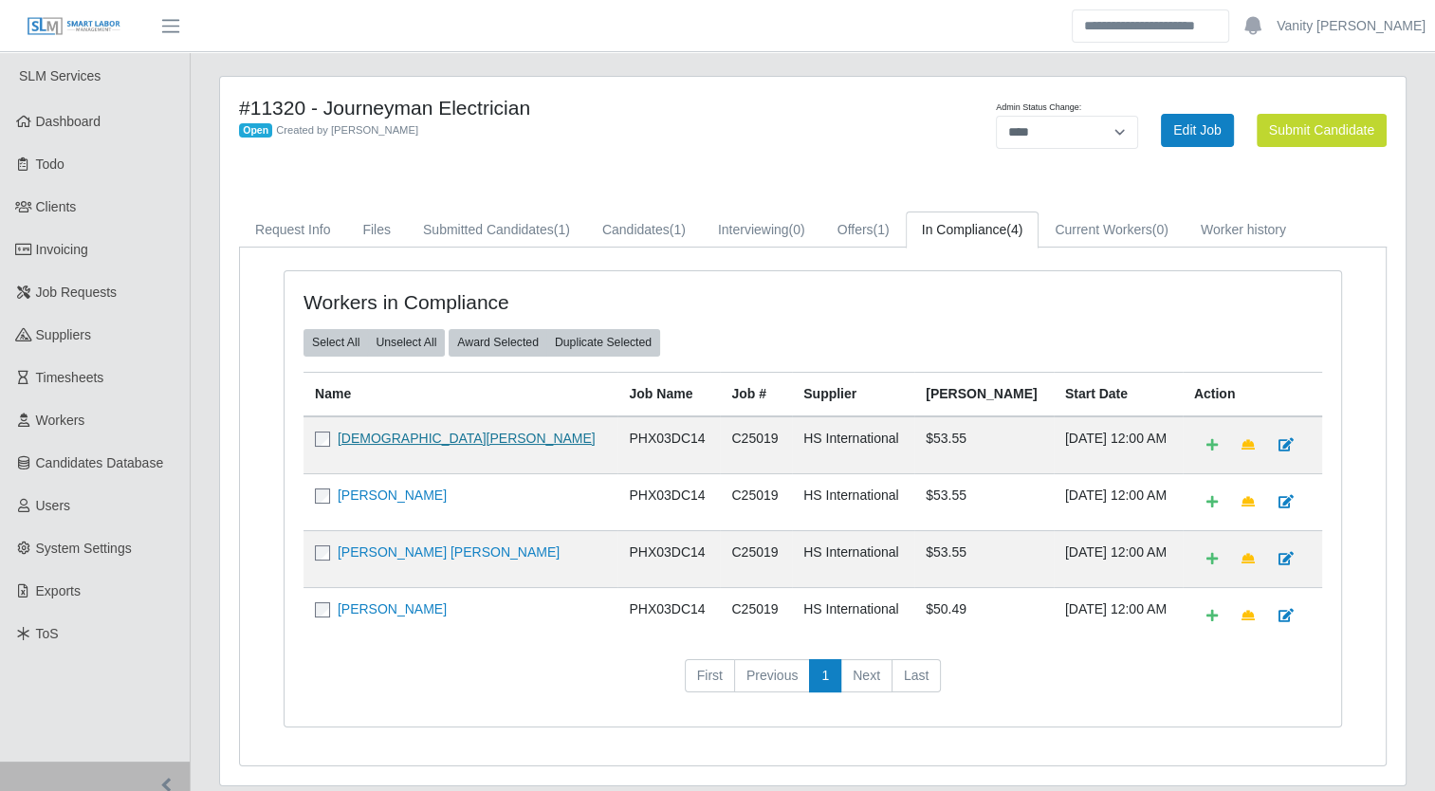
click at [389, 431] on link "[DEMOGRAPHIC_DATA][PERSON_NAME]" at bounding box center [467, 438] width 258 height 15
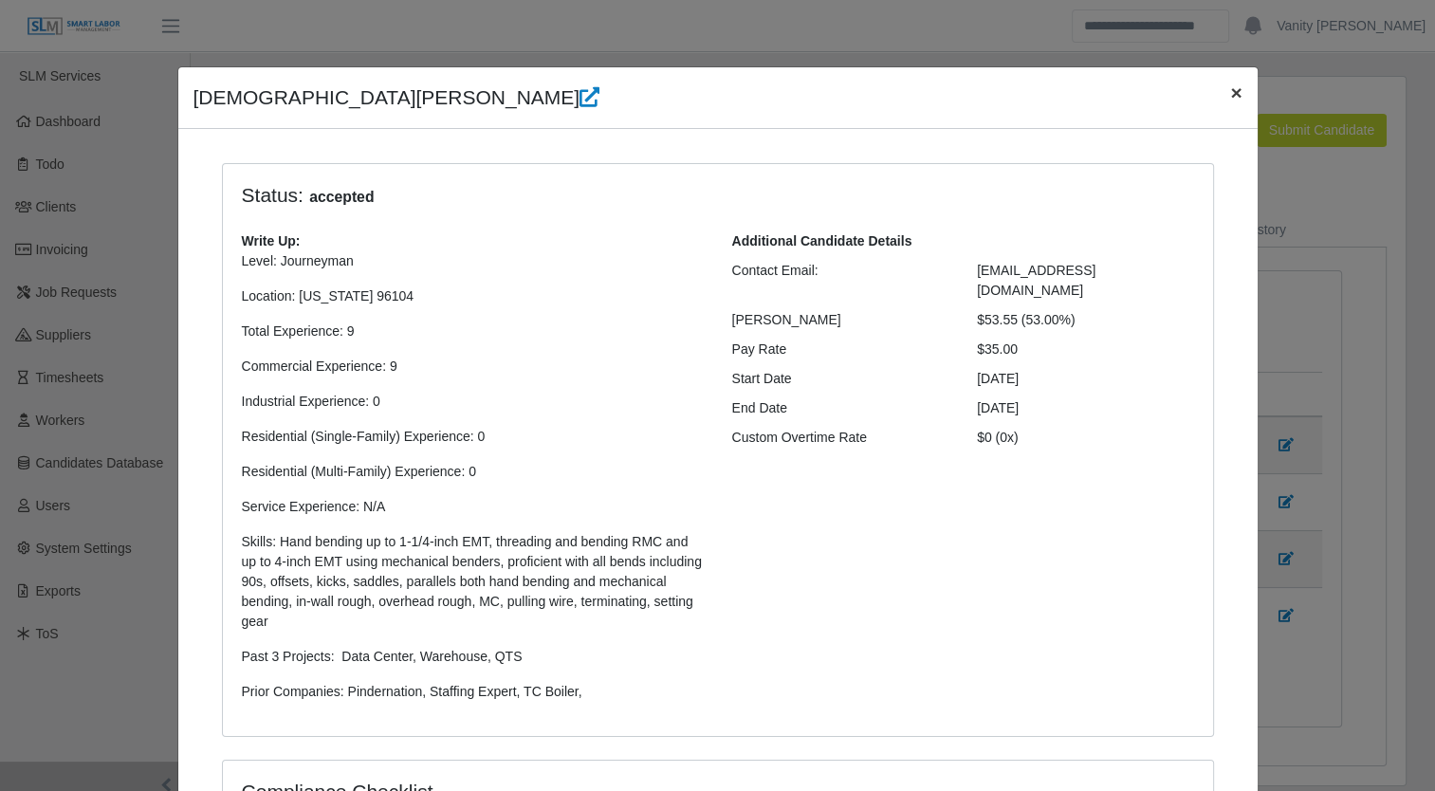
click at [1237, 91] on button "×" at bounding box center [1236, 92] width 42 height 50
